Goal: Obtain resource: Download file/media

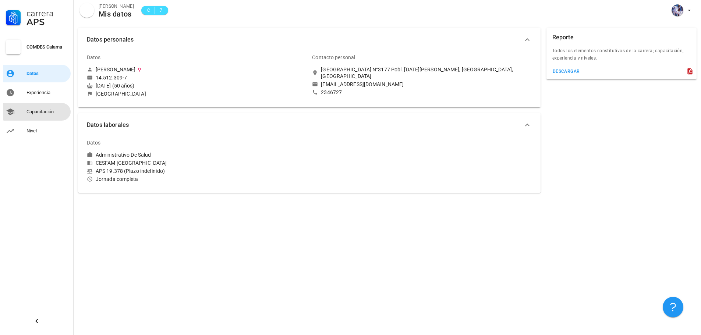
click at [36, 113] on div "Capacitación" at bounding box center [46, 112] width 41 height 6
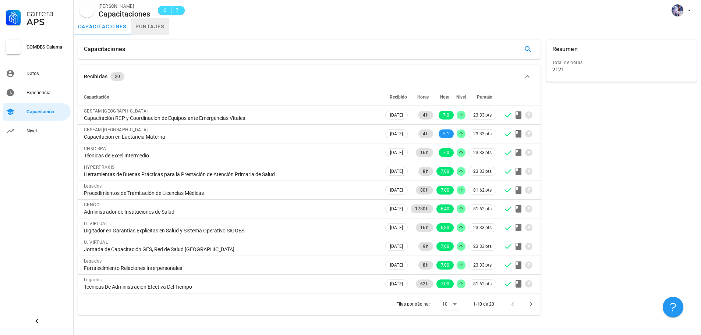
click at [151, 23] on link "puntajes" at bounding box center [150, 27] width 38 height 18
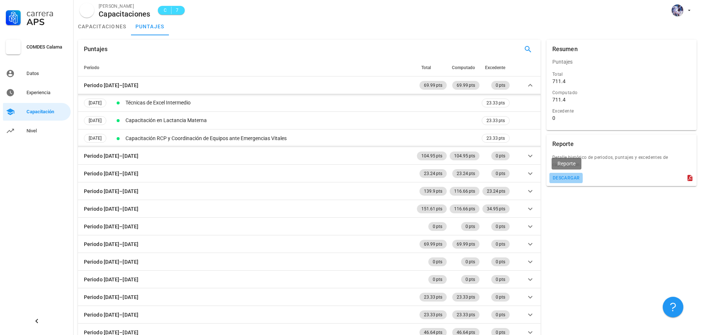
click at [569, 176] on div "descargar" at bounding box center [566, 177] width 28 height 5
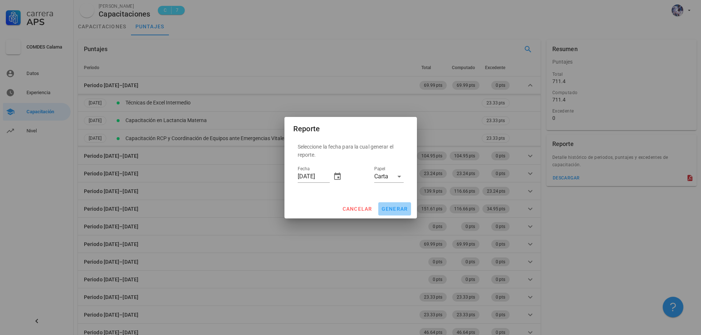
click at [389, 206] on button "generar" at bounding box center [394, 208] width 33 height 13
